Goal: Go to known website: Go to known website

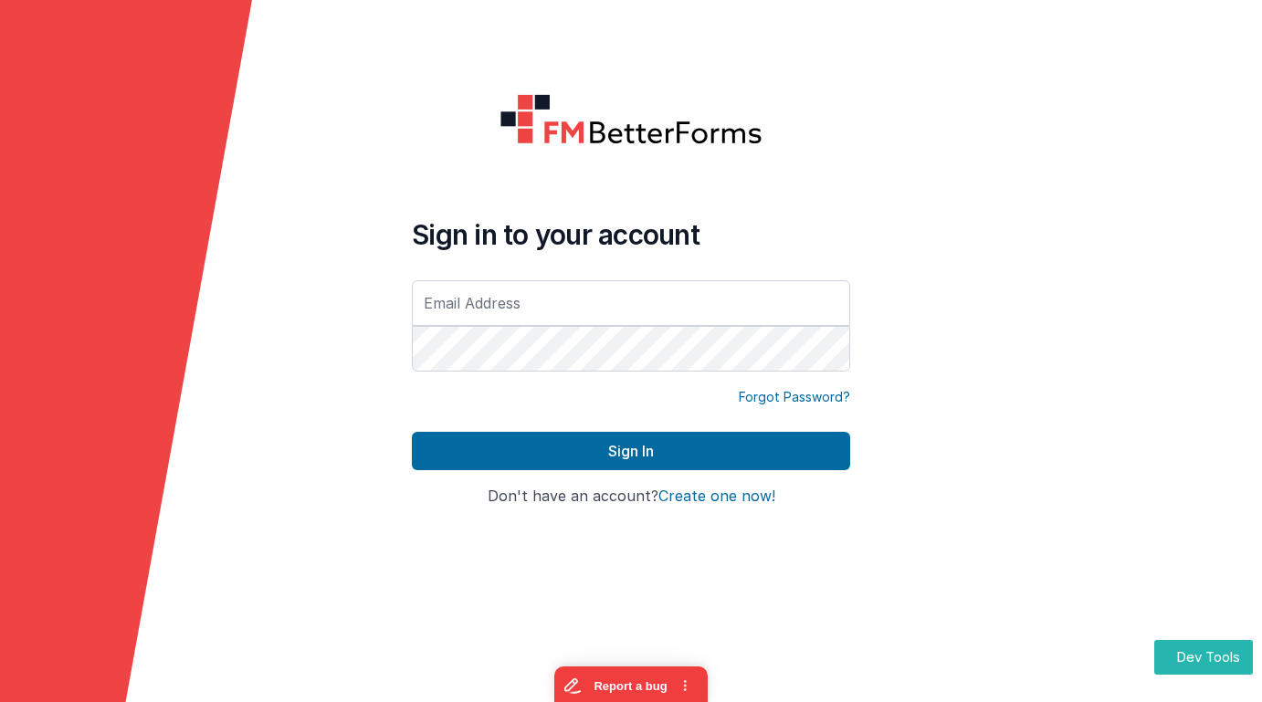
type input "[EMAIL_ADDRESS][DOMAIN_NAME]"
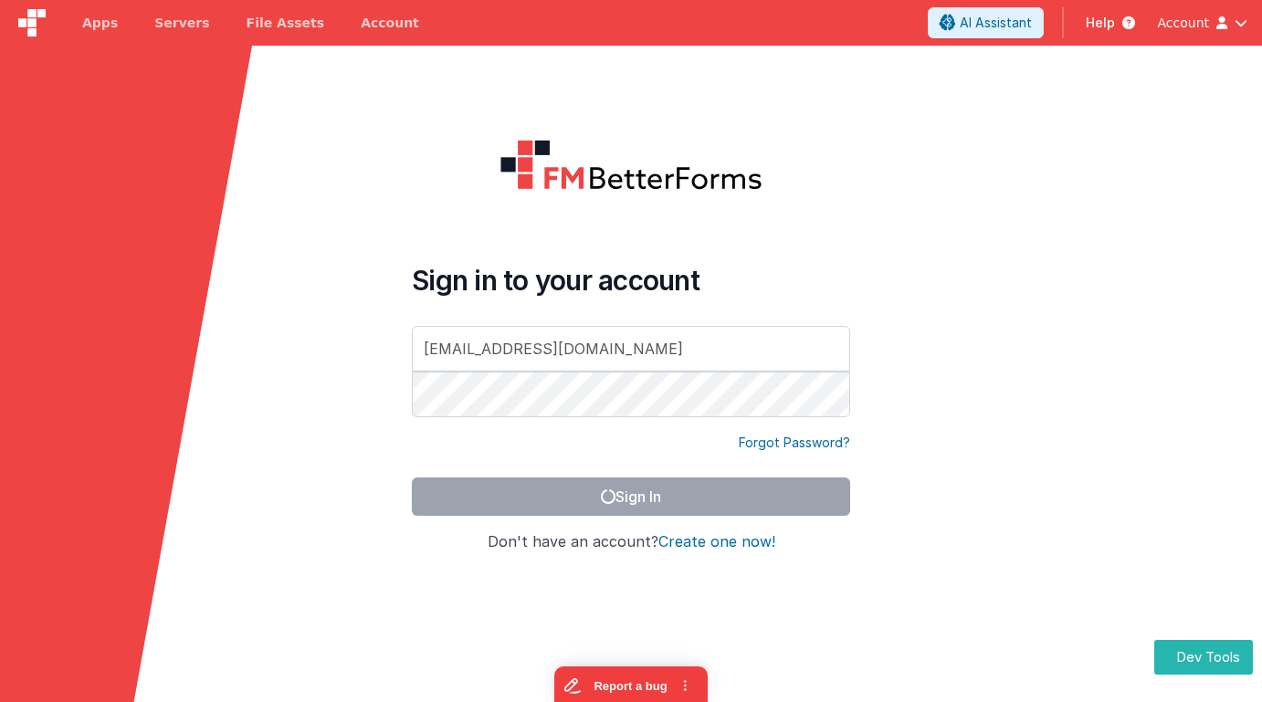
click at [35, 20] on img at bounding box center [31, 22] width 27 height 27
